Goal: Information Seeking & Learning: Learn about a topic

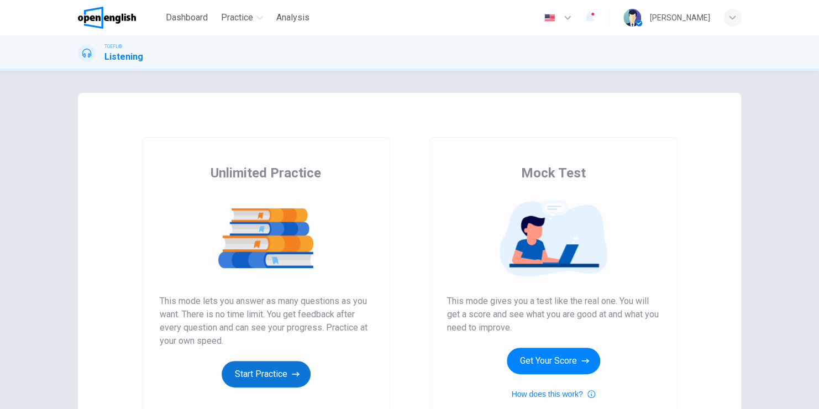
click at [265, 371] on button "Start Practice" at bounding box center [266, 374] width 89 height 27
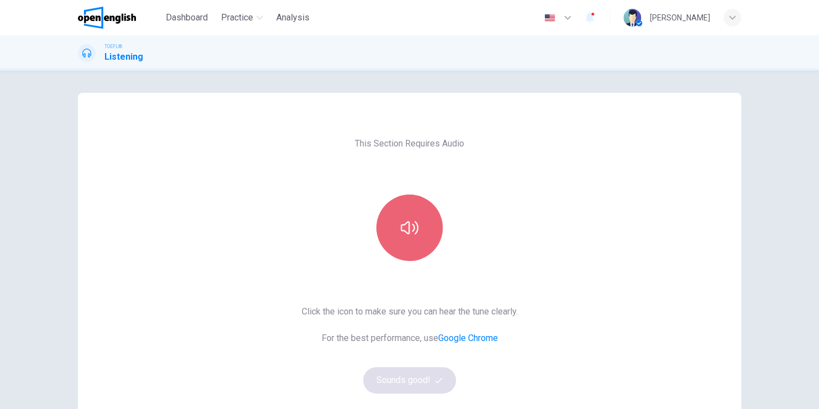
click at [412, 232] on icon "button" at bounding box center [410, 228] width 18 height 18
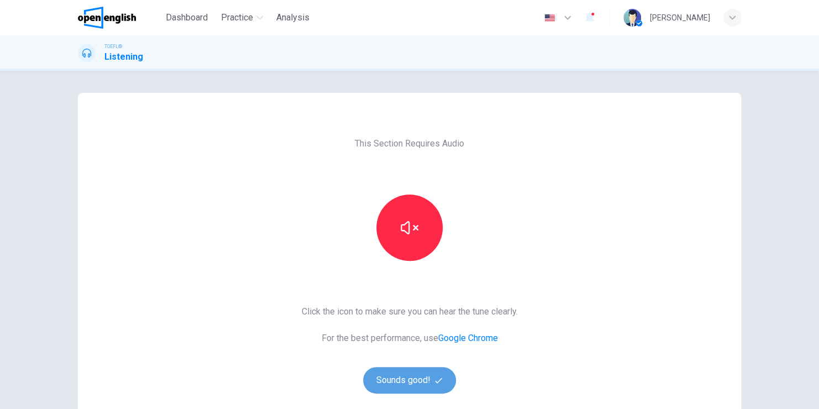
click at [402, 379] on button "Sounds good!" at bounding box center [409, 380] width 93 height 27
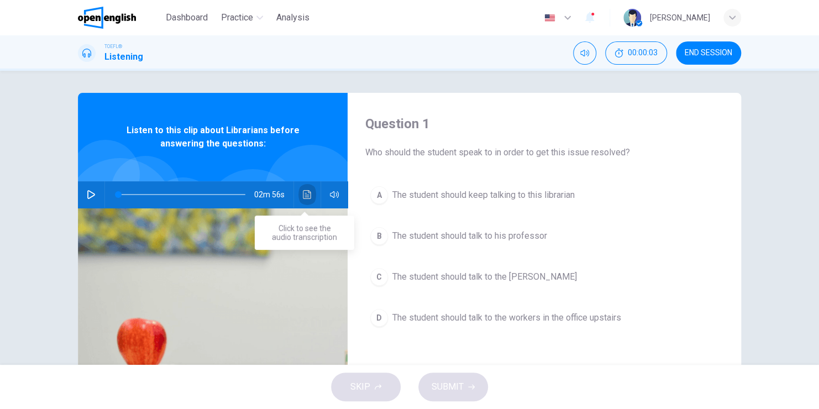
click at [303, 193] on icon "Click to see the audio transcription" at bounding box center [307, 194] width 8 height 9
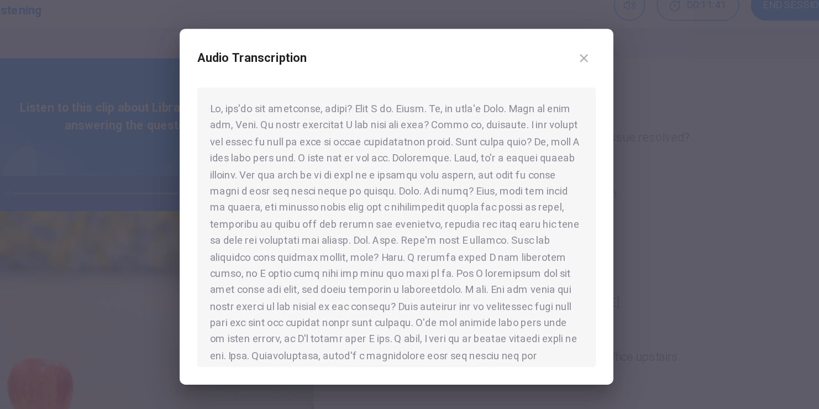
drag, startPoint x: 379, startPoint y: 236, endPoint x: 406, endPoint y: 236, distance: 26.5
click at [406, 236] on div at bounding box center [410, 220] width 300 height 210
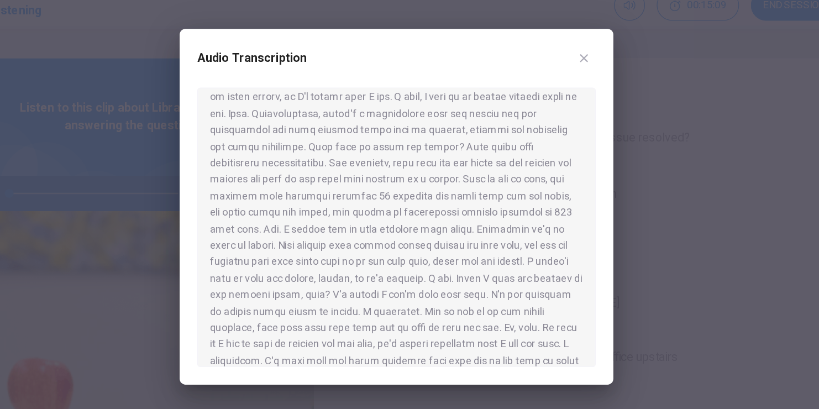
scroll to position [184, 0]
click at [115, 52] on div at bounding box center [409, 204] width 819 height 409
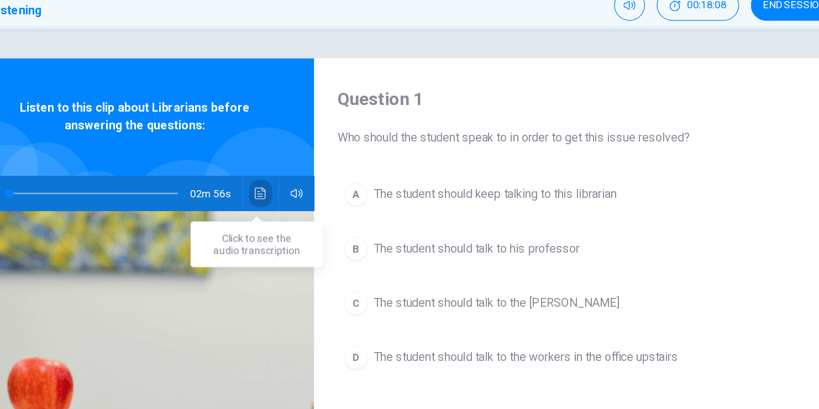
click at [308, 195] on icon "Click to see the audio transcription" at bounding box center [307, 194] width 8 height 9
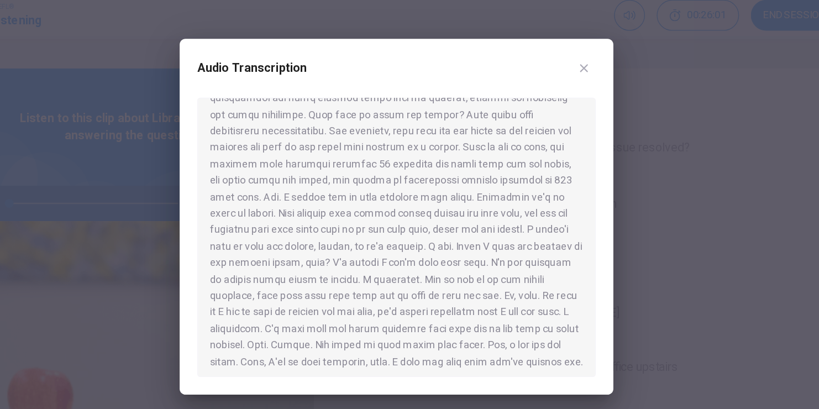
scroll to position [217, 0]
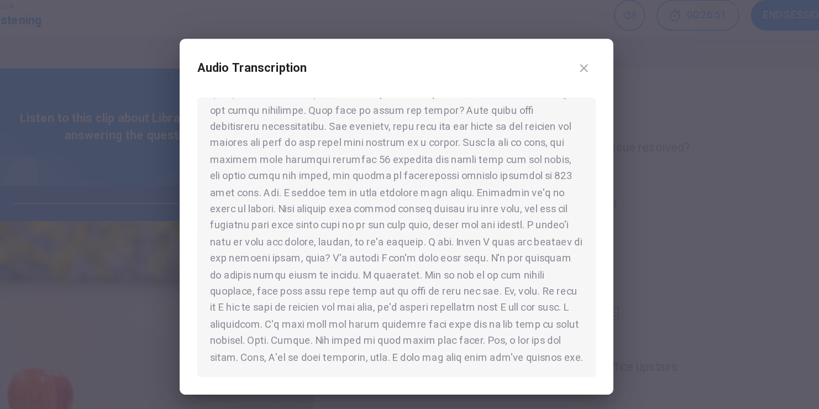
click at [299, 181] on button "Click to see the audio transcription" at bounding box center [308, 194] width 18 height 27
click at [629, 255] on div at bounding box center [409, 204] width 819 height 409
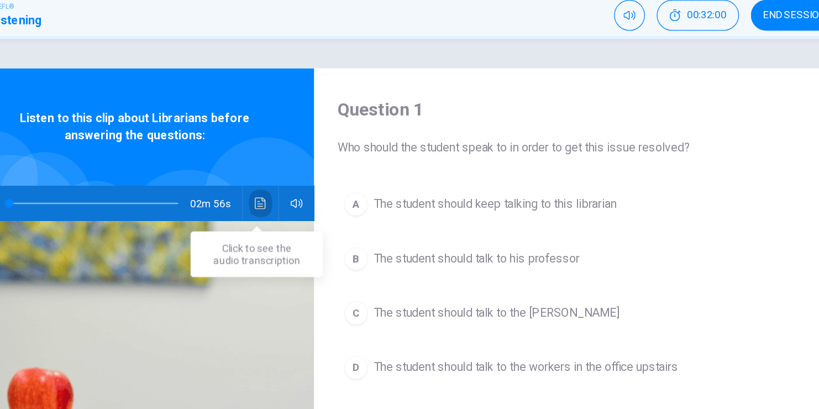
click at [303, 193] on icon "Click to see the audio transcription" at bounding box center [307, 194] width 8 height 9
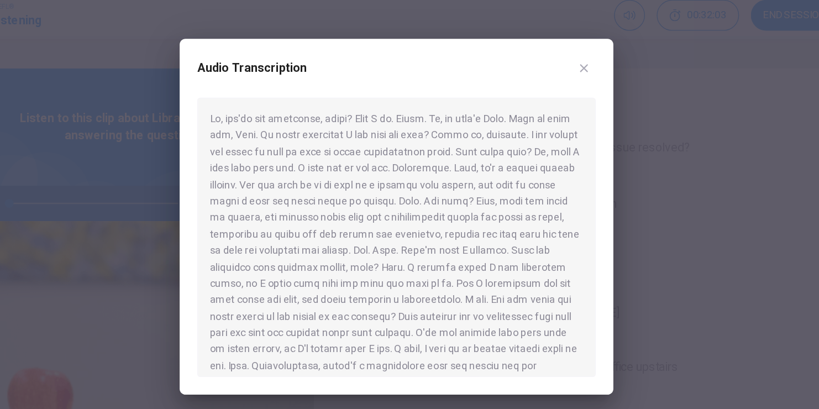
click at [559, 282] on div at bounding box center [410, 220] width 300 height 210
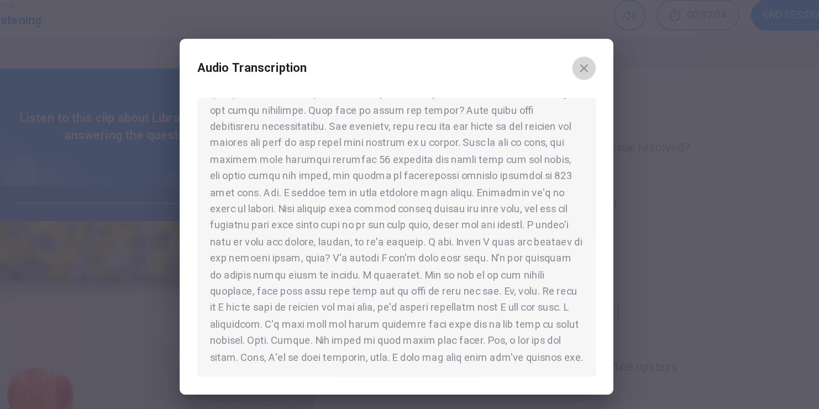
click at [552, 90] on icon "button" at bounding box center [551, 93] width 6 height 6
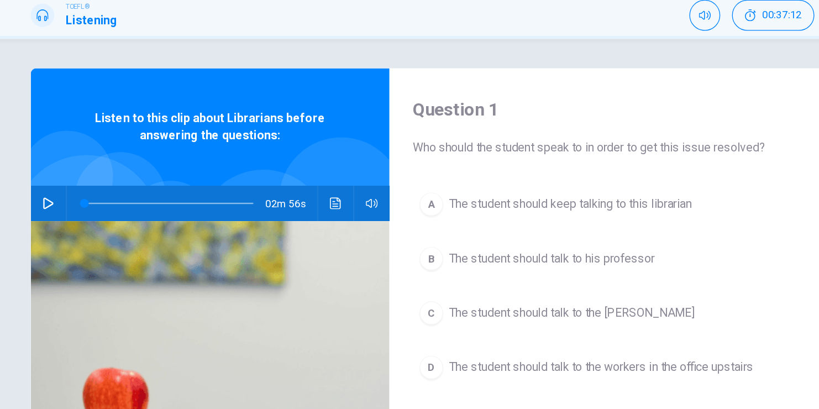
click at [87, 193] on icon "button" at bounding box center [91, 194] width 9 height 9
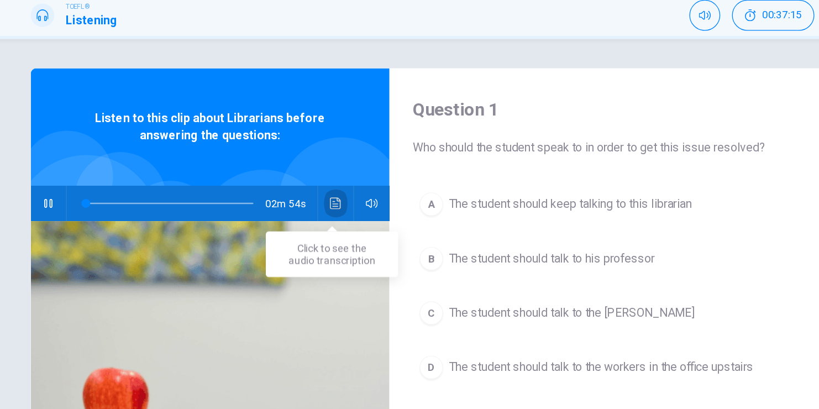
click at [306, 194] on icon "Click to see the audio transcription" at bounding box center [307, 194] width 9 height 9
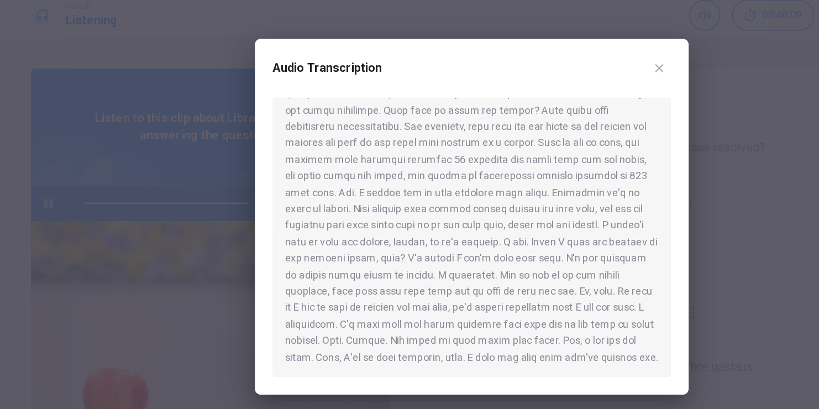
type input "*"
click at [550, 95] on icon "button" at bounding box center [550, 92] width 9 height 9
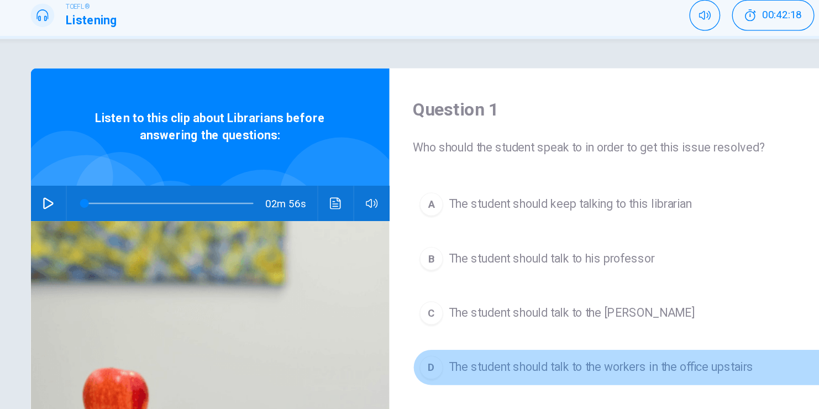
click at [466, 319] on span "The student should talk to the workers in the office upstairs" at bounding box center [506, 317] width 229 height 13
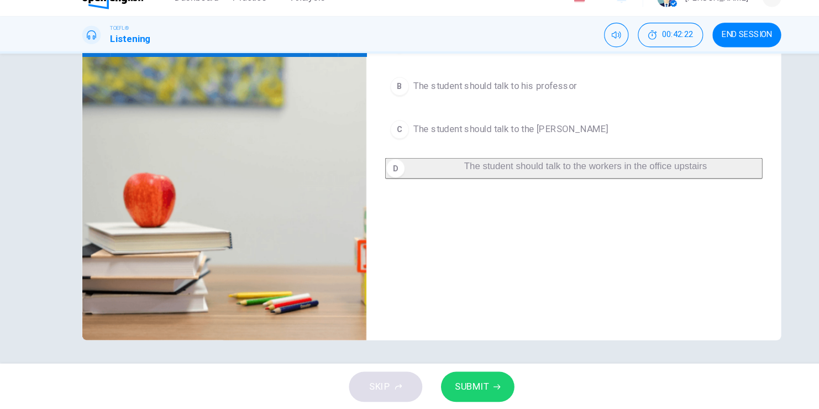
scroll to position [0, 0]
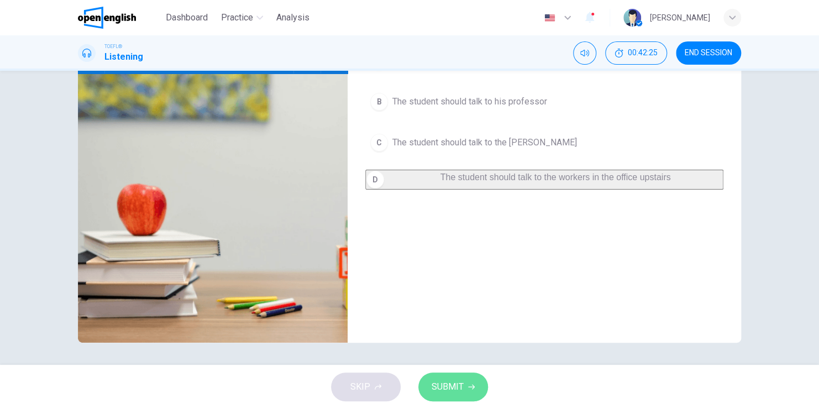
click at [474, 388] on button "SUBMIT" at bounding box center [453, 387] width 70 height 29
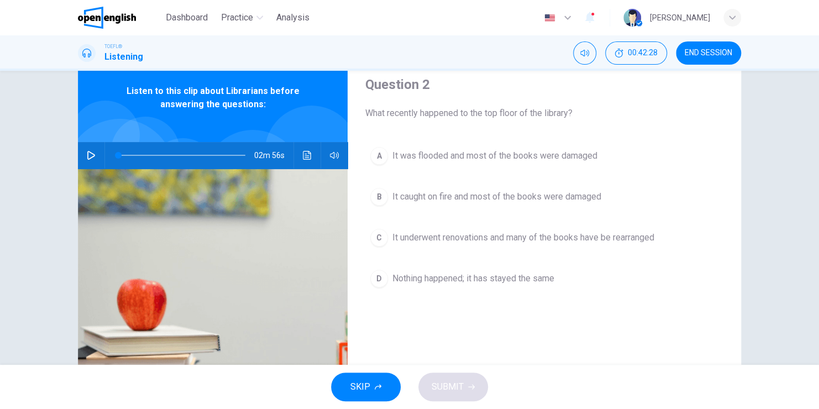
scroll to position [38, 0]
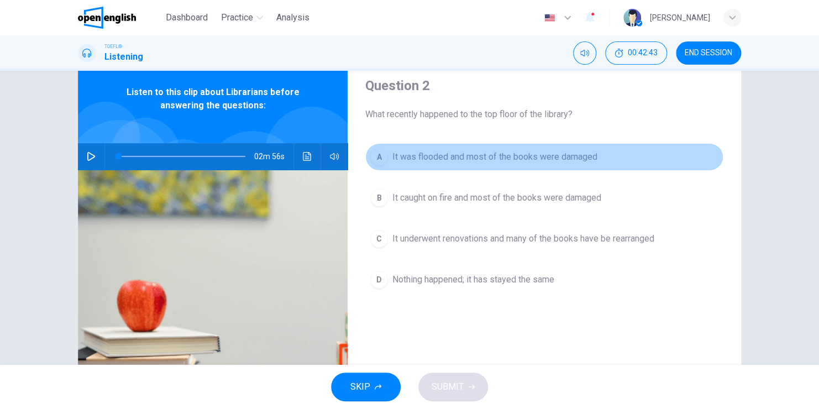
click at [469, 160] on span "It was flooded and most of the books were damaged" at bounding box center [494, 156] width 205 height 13
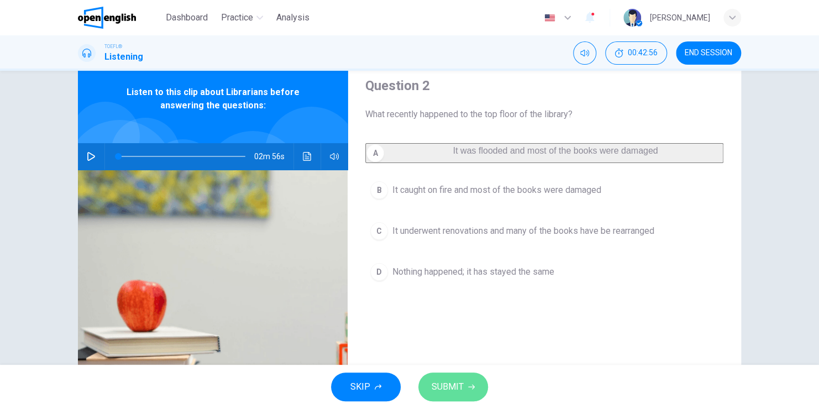
click at [457, 390] on span "SUBMIT" at bounding box center [448, 386] width 32 height 15
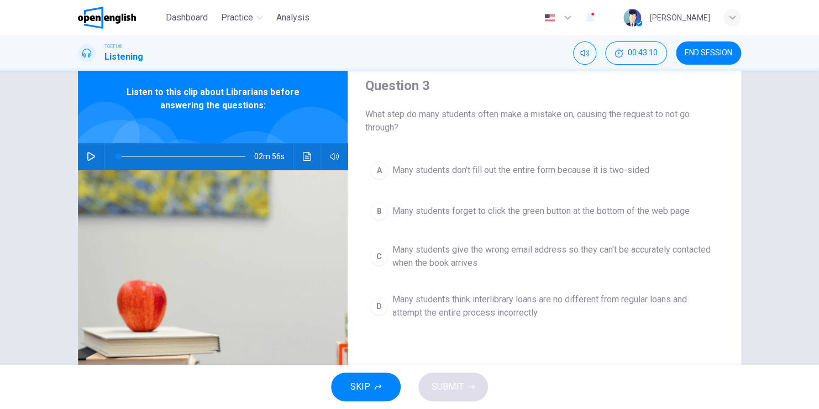
click at [447, 216] on span "Many students forget to click the green button at the bottom of the web page" at bounding box center [540, 211] width 297 height 13
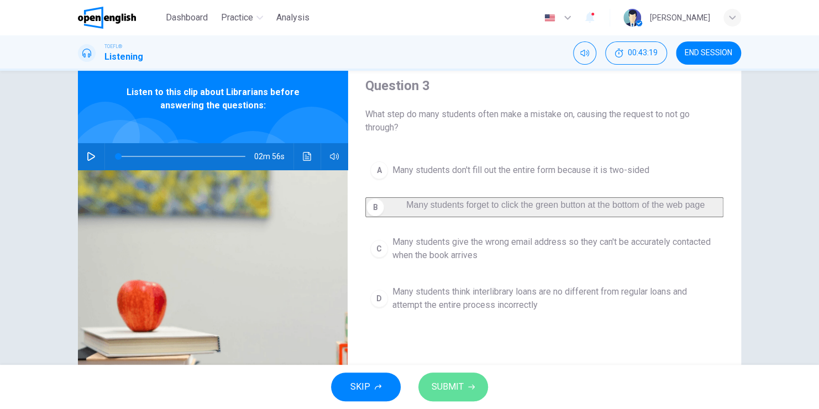
click at [444, 384] on span "SUBMIT" at bounding box center [448, 386] width 32 height 15
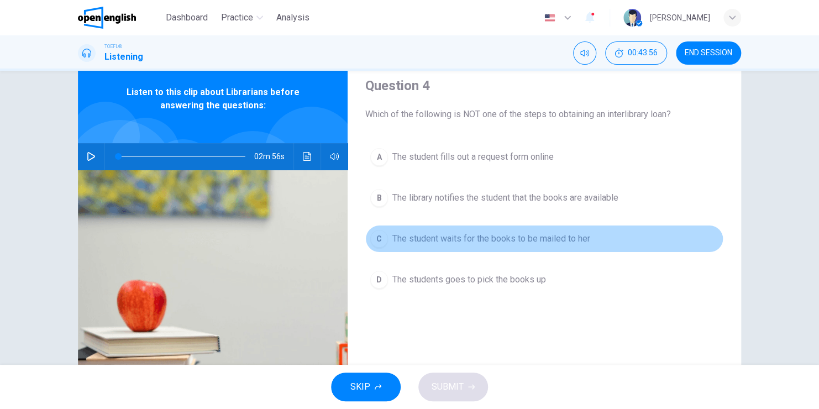
click at [457, 242] on span "The student waits for the books to be mailed to her" at bounding box center [491, 238] width 198 height 13
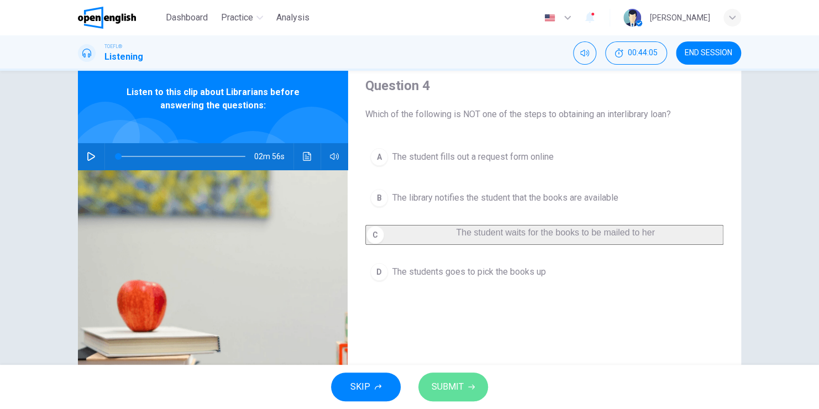
click at [460, 388] on span "SUBMIT" at bounding box center [448, 386] width 32 height 15
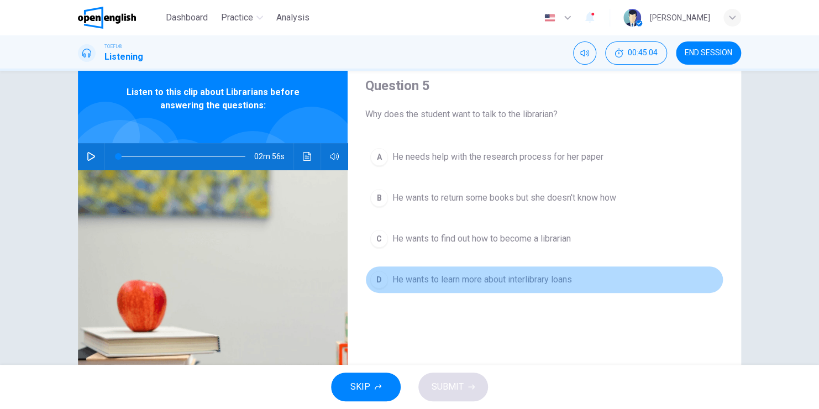
click at [468, 279] on span "He wants to learn more about interlibrary loans" at bounding box center [482, 279] width 180 height 13
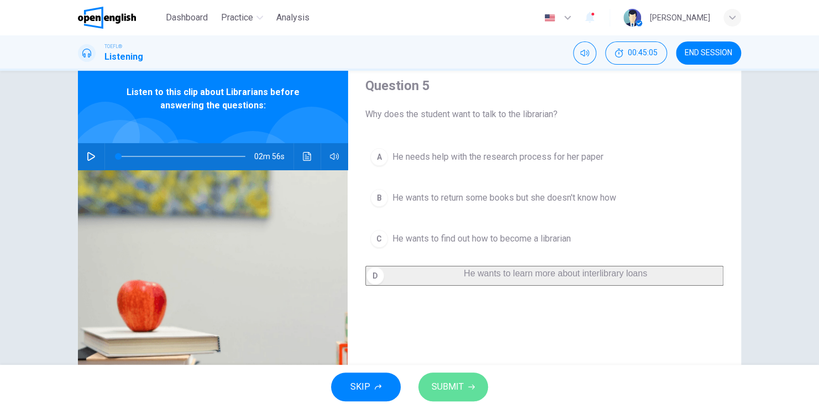
click at [446, 385] on span "SUBMIT" at bounding box center [448, 386] width 32 height 15
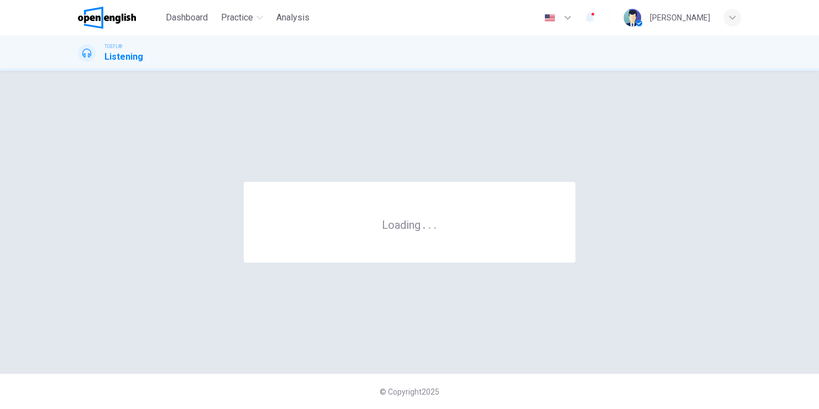
scroll to position [0, 0]
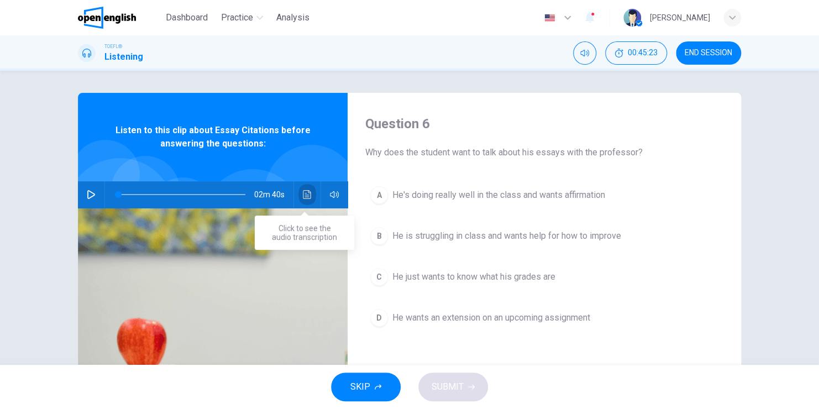
click at [303, 196] on icon "Click to see the audio transcription" at bounding box center [307, 194] width 9 height 9
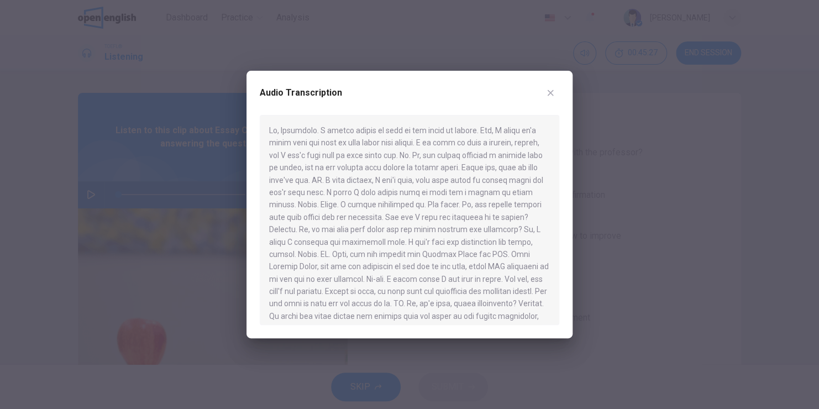
click at [553, 94] on icon "button" at bounding box center [550, 92] width 9 height 9
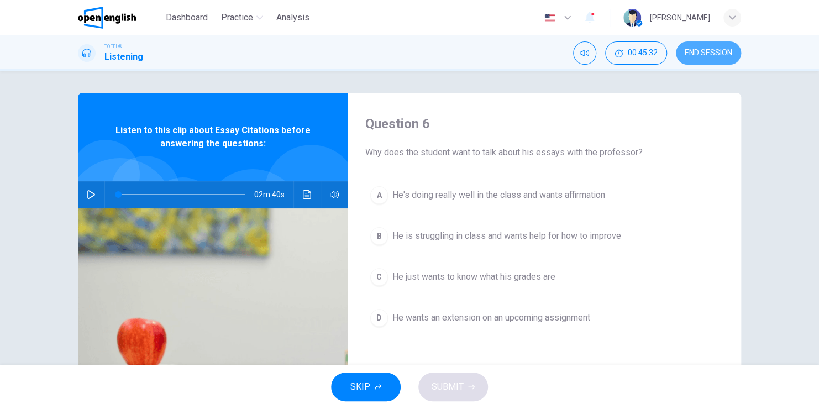
click at [706, 51] on span "END SESSION" at bounding box center [709, 53] width 48 height 9
click at [712, 55] on span "END SESSION" at bounding box center [709, 53] width 48 height 9
